Goal: Transaction & Acquisition: Purchase product/service

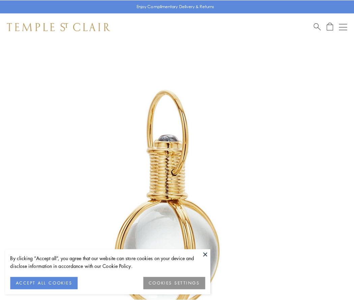
scroll to position [176, 0]
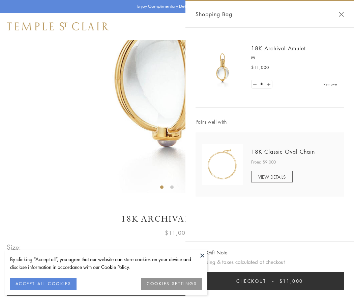
click at [270, 281] on button "Checkout $11,000" at bounding box center [270, 281] width 148 height 18
